Goal: Check status: Check status

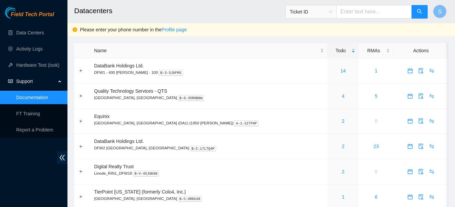
click at [365, 11] on input "text" at bounding box center [374, 11] width 76 height 13
paste input "-V-5T6C5MJ"
click at [346, 12] on input "-V-5T6C5MJ" at bounding box center [374, 11] width 76 height 13
type input "B-V-5T6C5MJ"
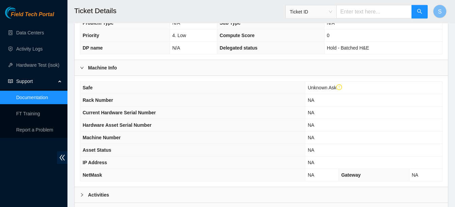
scroll to position [226, 0]
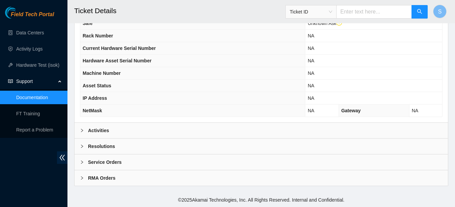
click at [111, 126] on div "Activities" at bounding box center [261, 131] width 373 height 16
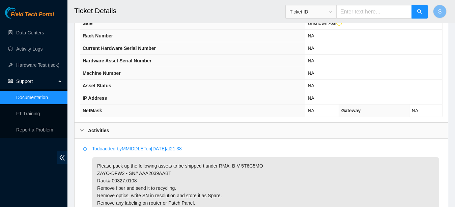
scroll to position [330, 0]
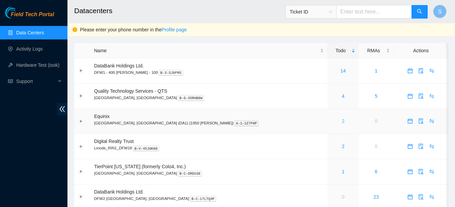
click at [342, 121] on link "2" at bounding box center [343, 120] width 3 height 5
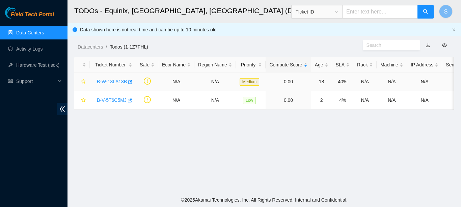
click at [115, 83] on link "B-W-13LA13B" at bounding box center [112, 81] width 30 height 5
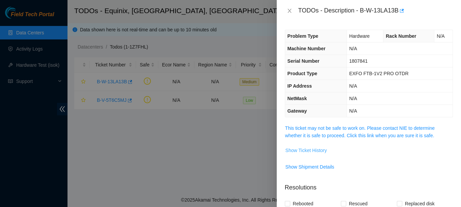
click at [305, 147] on span "Show Ticket History" at bounding box center [305, 150] width 41 height 7
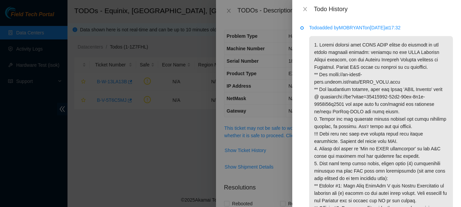
click at [310, 8] on div "Todo History" at bounding box center [376, 8] width 152 height 7
click at [307, 8] on button "Close" at bounding box center [304, 9] width 9 height 6
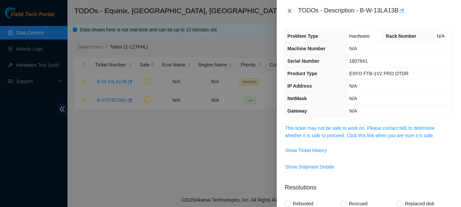
click at [288, 11] on icon "close" at bounding box center [289, 10] width 5 height 5
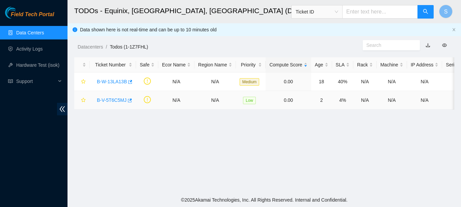
click at [112, 103] on link "B-V-5T6C5MJ" at bounding box center [112, 99] width 30 height 5
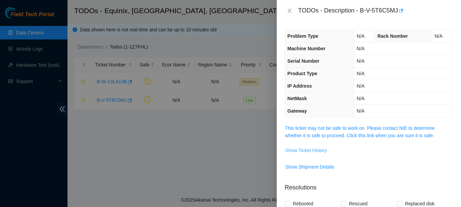
click at [301, 152] on span "Show Ticket History" at bounding box center [305, 150] width 41 height 7
